Goal: Task Accomplishment & Management: Manage account settings

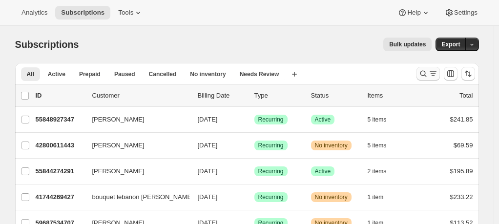
click at [434, 71] on icon "Search and filter results" at bounding box center [433, 74] width 10 height 10
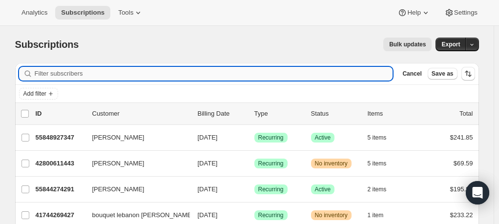
paste input "[EMAIL_ADDRESS][DOMAIN_NAME]"
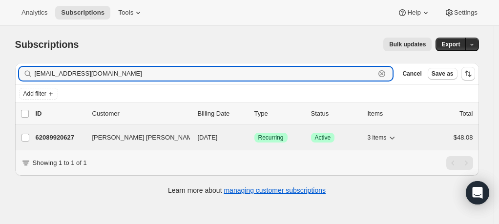
type input "[EMAIL_ADDRESS][DOMAIN_NAME]"
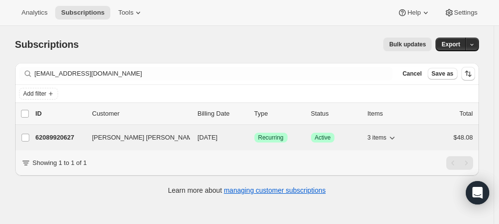
click at [62, 137] on p "62089920627" at bounding box center [60, 138] width 49 height 10
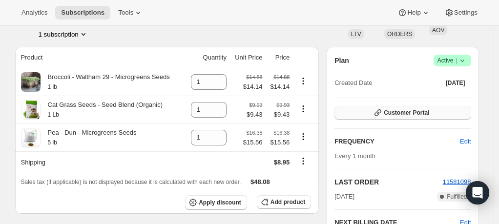
scroll to position [49, 0]
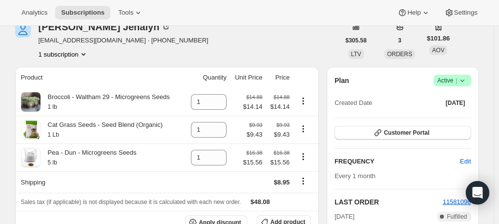
click at [470, 82] on span "Success Active |" at bounding box center [453, 81] width 38 height 12
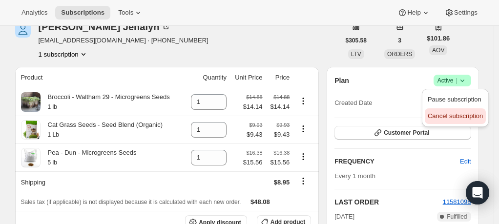
click at [463, 114] on span "Cancel subscription" at bounding box center [455, 115] width 55 height 7
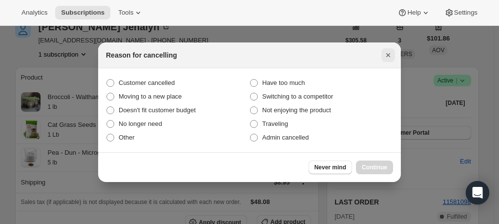
click at [387, 52] on icon "Close" at bounding box center [388, 55] width 10 height 10
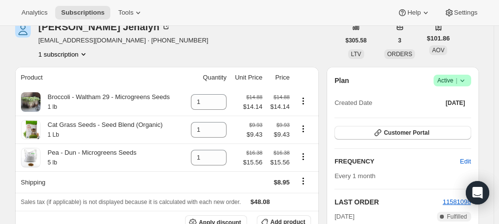
click at [470, 82] on span "Success Active |" at bounding box center [453, 81] width 38 height 12
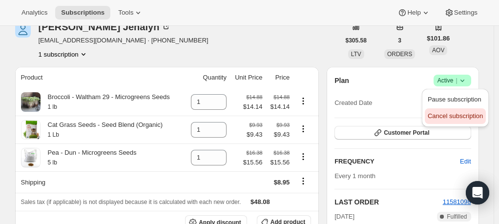
click at [458, 116] on span "Cancel subscription" at bounding box center [455, 115] width 55 height 7
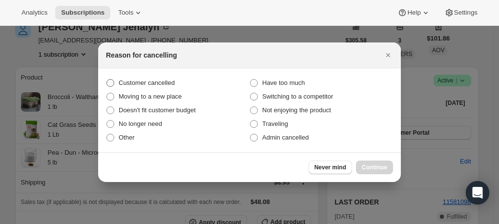
click at [111, 83] on span ":rc5:" at bounding box center [110, 83] width 8 height 8
click at [107, 80] on input "Customer cancelled" at bounding box center [106, 79] width 0 height 0
radio input "true"
click at [118, 136] on label "Other" at bounding box center [178, 138] width 144 height 14
click at [107, 134] on input "Other" at bounding box center [106, 134] width 0 height 0
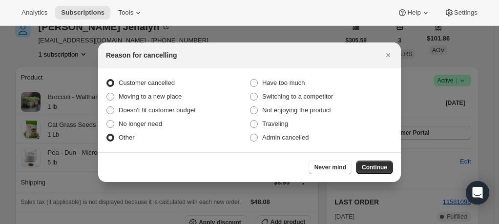
radio input "true"
radio input "false"
drag, startPoint x: 375, startPoint y: 163, endPoint x: 354, endPoint y: 164, distance: 21.5
click at [370, 163] on button "Continue" at bounding box center [374, 168] width 37 height 14
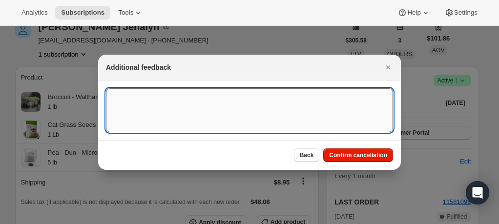
click at [170, 106] on textarea ":rc5:" at bounding box center [249, 110] width 287 height 44
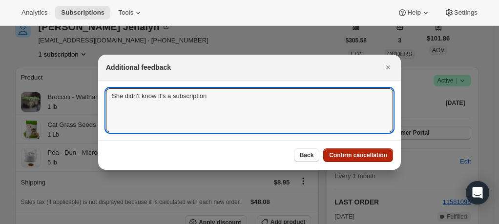
type textarea "She didn't know it's a subscription"
drag, startPoint x: 372, startPoint y: 154, endPoint x: 342, endPoint y: 166, distance: 32.0
click at [371, 154] on span "Confirm cancellation" at bounding box center [358, 155] width 58 height 8
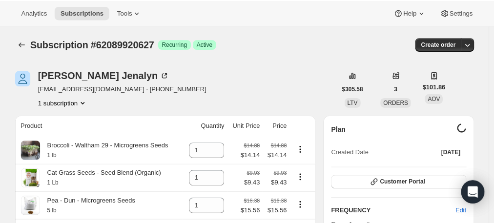
scroll to position [49, 0]
